Goal: Find specific page/section: Find specific page/section

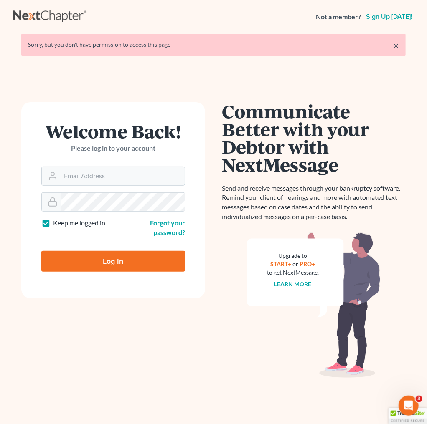
type input "[PERSON_NAME][EMAIL_ADDRESS][DOMAIN_NAME]"
click at [111, 259] on input "Log In" at bounding box center [113, 261] width 144 height 21
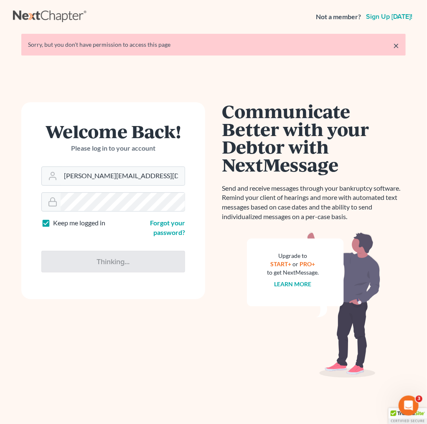
type input "Thinking..."
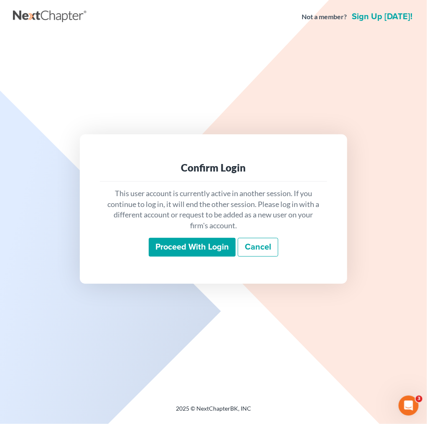
click at [193, 245] on input "Proceed with login" at bounding box center [192, 247] width 87 height 19
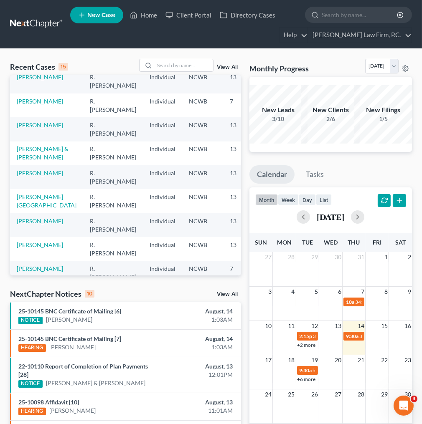
scroll to position [33, 0]
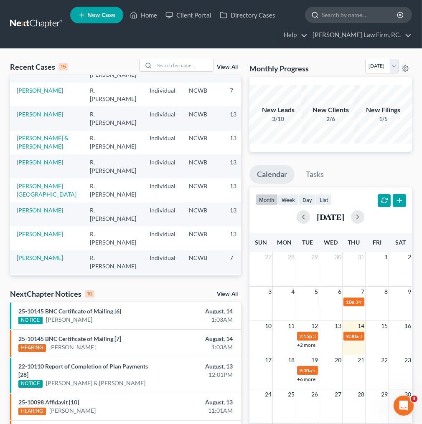
click at [337, 13] on input "search" at bounding box center [360, 14] width 76 height 15
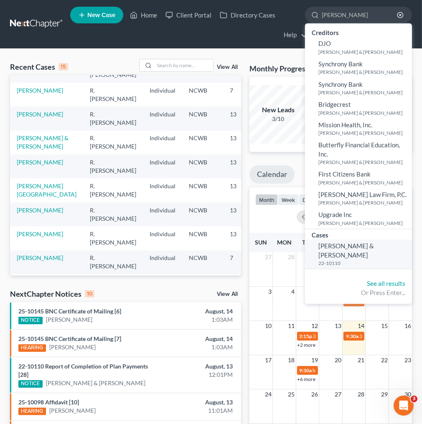
type input "[PERSON_NAME]"
click at [365, 246] on span "Owenby, Jessica & Owenby , Ben" at bounding box center [346, 250] width 56 height 16
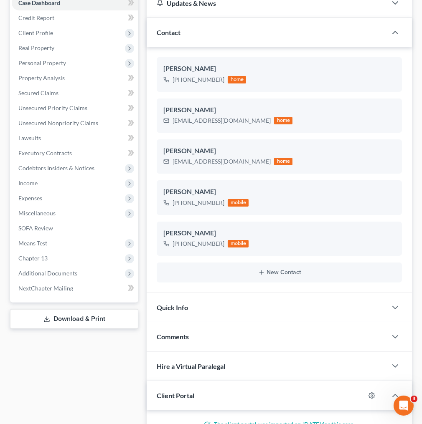
scroll to position [134, 0]
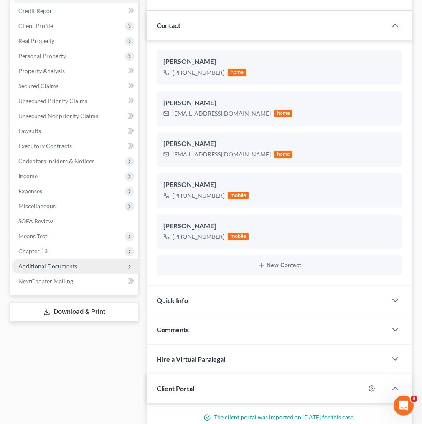
click at [64, 263] on span "Additional Documents" at bounding box center [47, 266] width 59 height 7
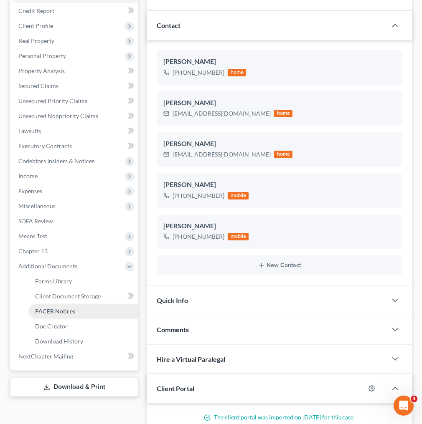
click at [55, 308] on span "PACER Notices" at bounding box center [55, 311] width 40 height 7
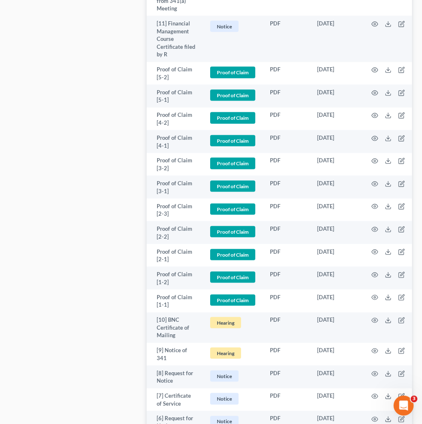
scroll to position [1589, 0]
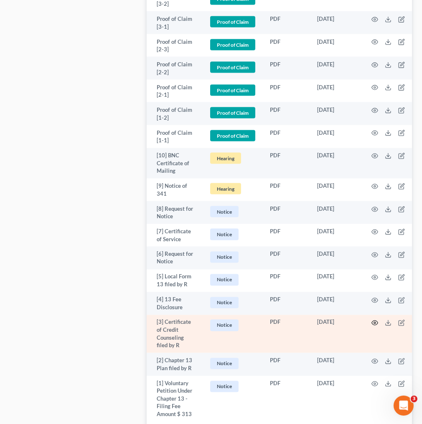
click at [378, 321] on icon "button" at bounding box center [375, 323] width 6 height 5
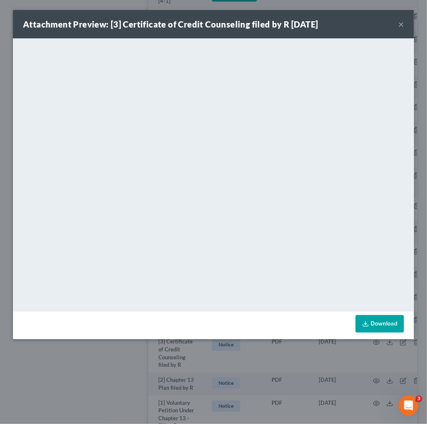
click at [400, 24] on button "×" at bounding box center [401, 24] width 6 height 10
